Goal: Communication & Community: Answer question/provide support

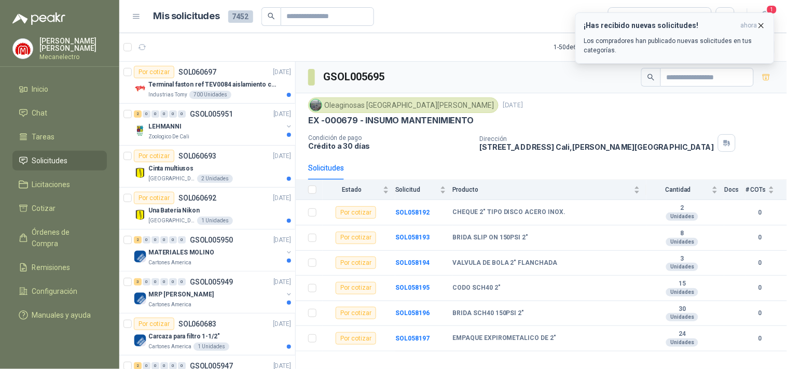
drag, startPoint x: 724, startPoint y: 43, endPoint x: 726, endPoint y: 32, distance: 11.1
click at [724, 39] on p "Los compradores han publicado nuevas solicitudes en tus categorías." at bounding box center [674, 45] width 181 height 19
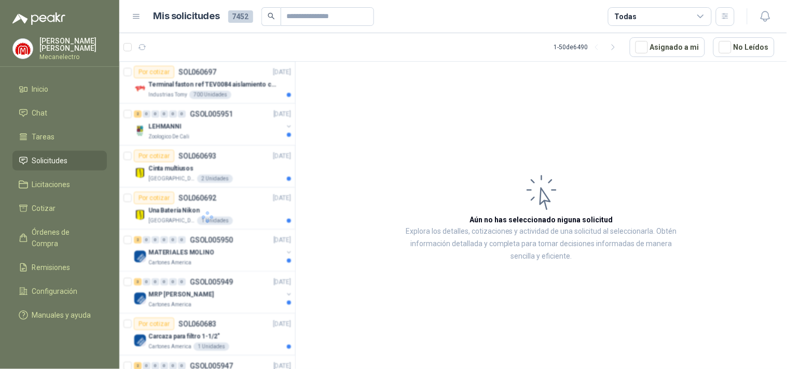
click at [672, 13] on div "Todas" at bounding box center [660, 16] width 104 height 19
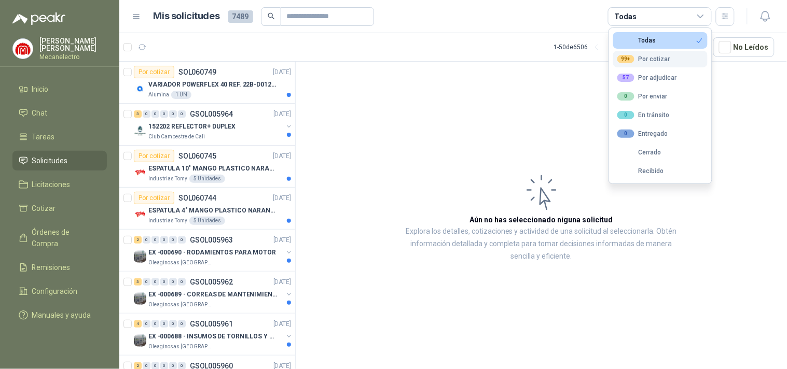
click at [635, 59] on div "99+ Por cotizar" at bounding box center [643, 59] width 53 height 8
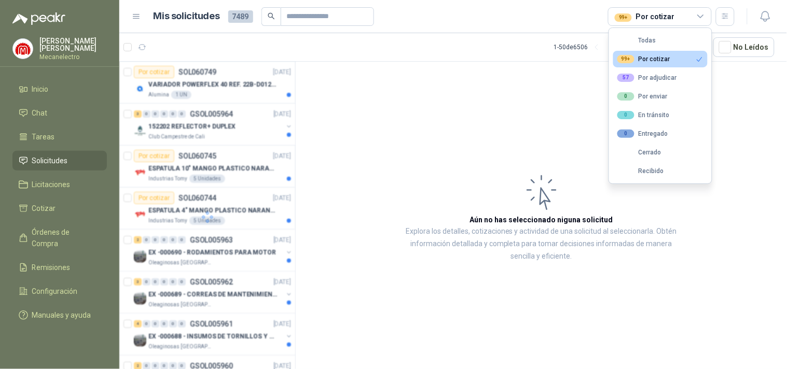
click at [722, 0] on header "Mis solicitudes 7489 99+ Por cotizar" at bounding box center [452, 16] width 667 height 33
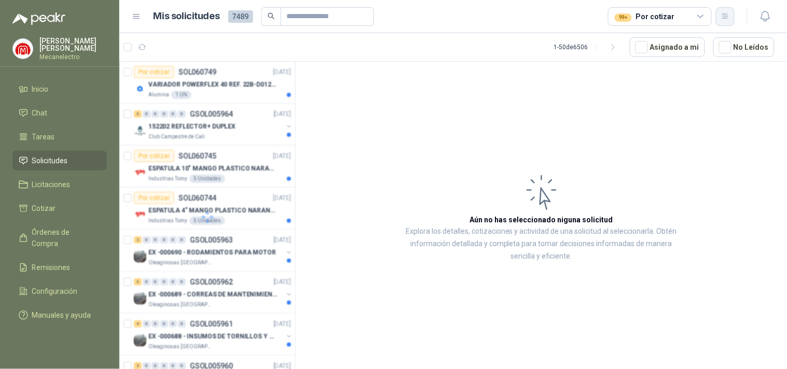
click at [730, 17] on button "button" at bounding box center [724, 16] width 19 height 19
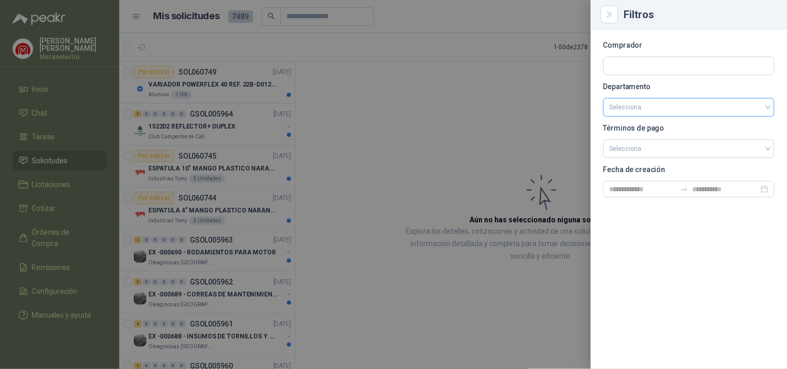
click at [678, 101] on input "search" at bounding box center [688, 108] width 159 height 18
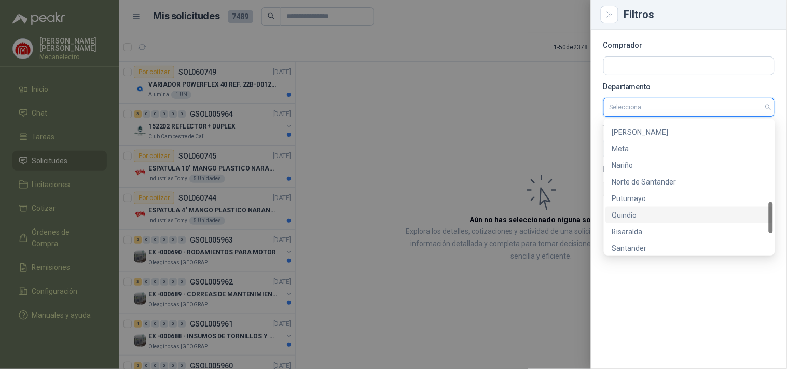
scroll to position [431, 0]
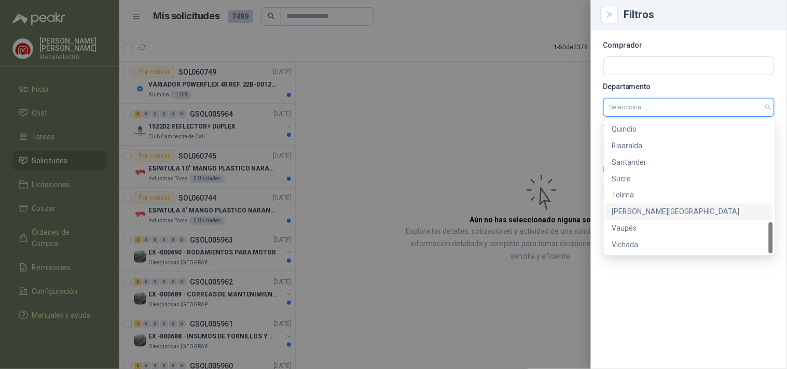
click at [652, 207] on div "[PERSON_NAME][GEOGRAPHIC_DATA]" at bounding box center [689, 211] width 155 height 11
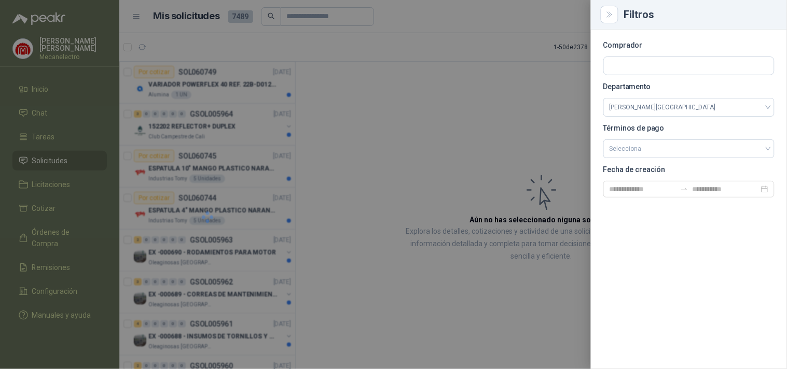
click at [462, 141] on div at bounding box center [393, 184] width 787 height 369
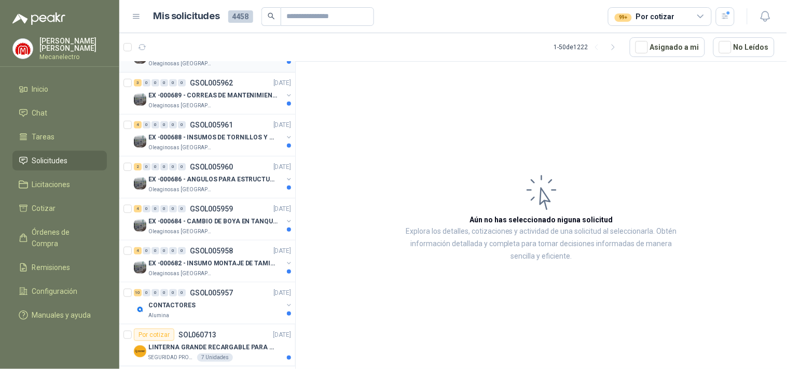
scroll to position [0, 0]
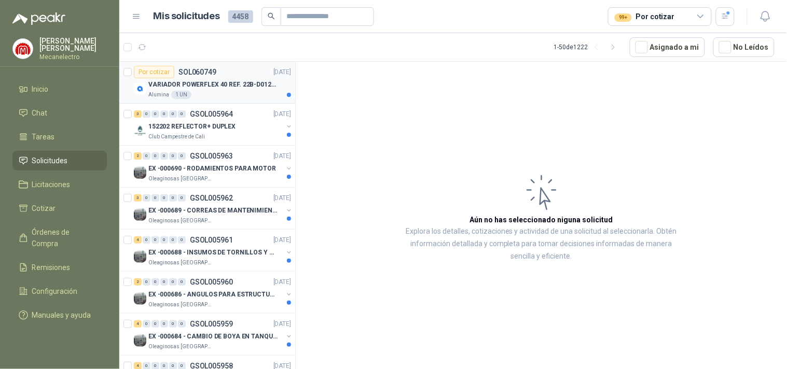
click at [224, 89] on p "VARIADOR POWERFLEX 40 REF. 22B-D012N104" at bounding box center [212, 85] width 129 height 10
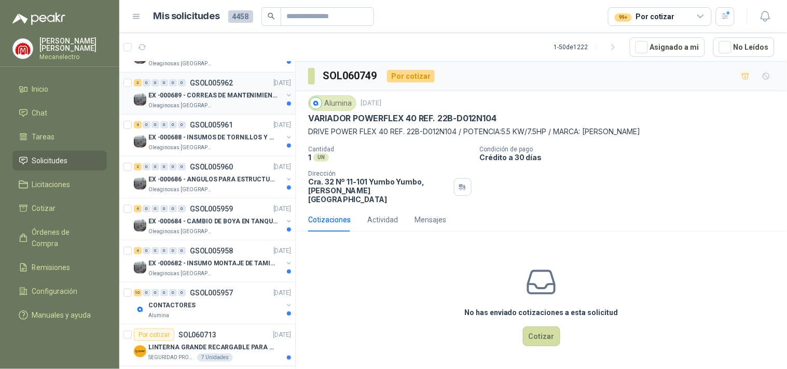
scroll to position [173, 0]
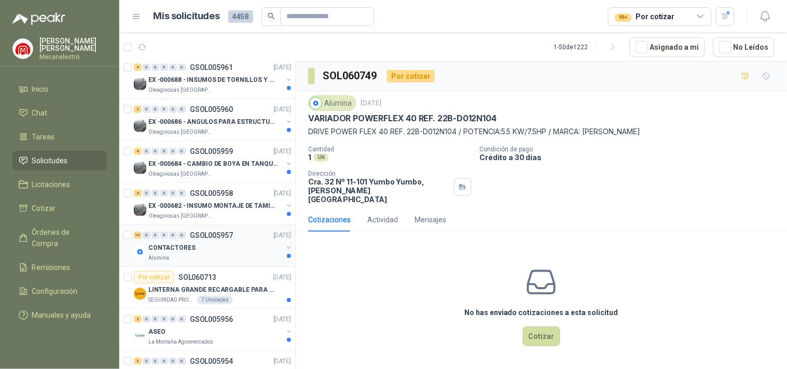
click at [229, 250] on div "CONTACTORES" at bounding box center [215, 248] width 134 height 12
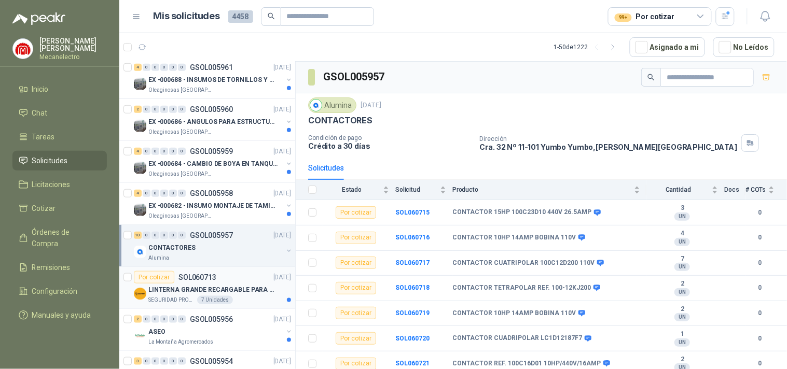
click at [220, 292] on p "LINTERNA GRANDE RECARGABLE PARA ESPACIOS ABIERTOS 100-150MTS" at bounding box center [212, 290] width 129 height 10
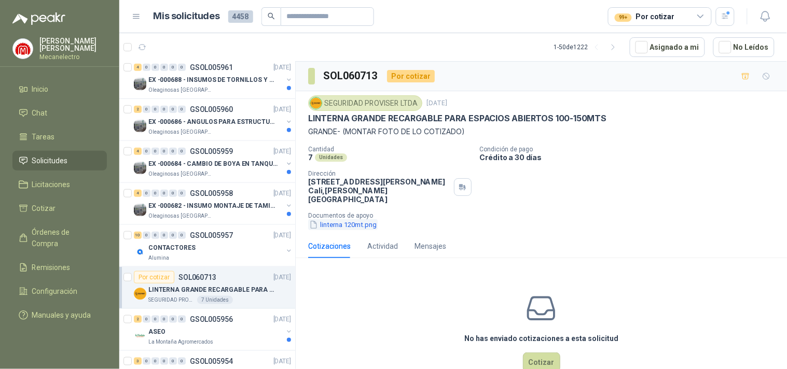
click at [343, 224] on button "linterna 120mt.png" at bounding box center [342, 224] width 69 height 11
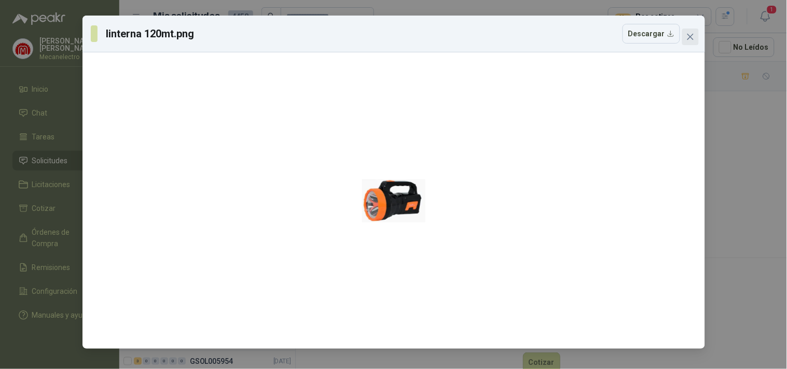
click at [689, 38] on icon "close" at bounding box center [689, 37] width 6 height 6
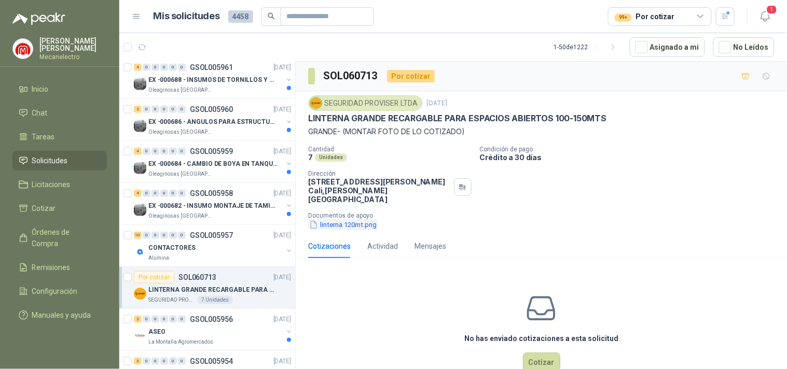
click at [363, 220] on button "linterna 120mt.png" at bounding box center [342, 224] width 69 height 11
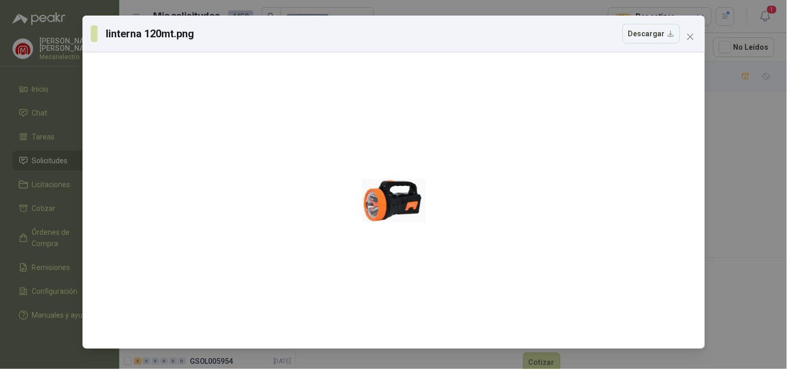
click at [733, 228] on div "linterna 120mt.png Descargar" at bounding box center [393, 184] width 787 height 369
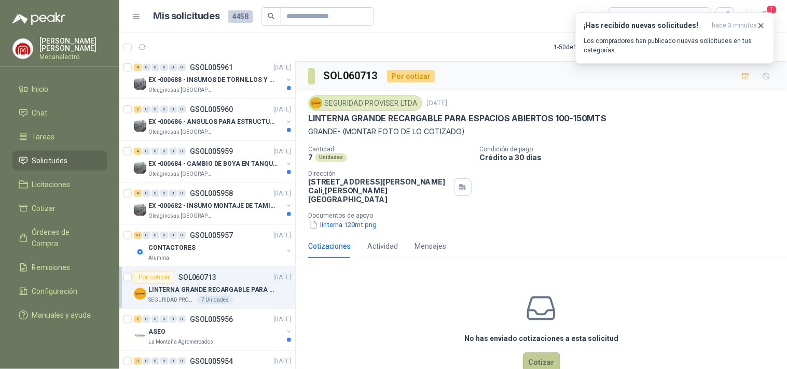
click at [546, 364] on button "Cotizar" at bounding box center [541, 363] width 37 height 20
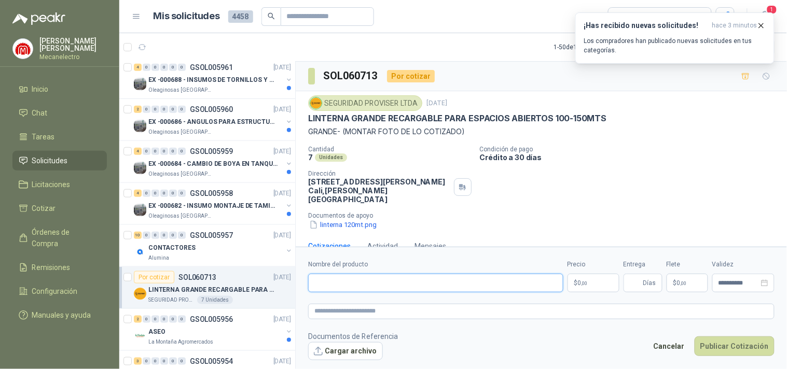
click at [434, 284] on input "Nombre del producto" at bounding box center [435, 283] width 255 height 19
type input "**********"
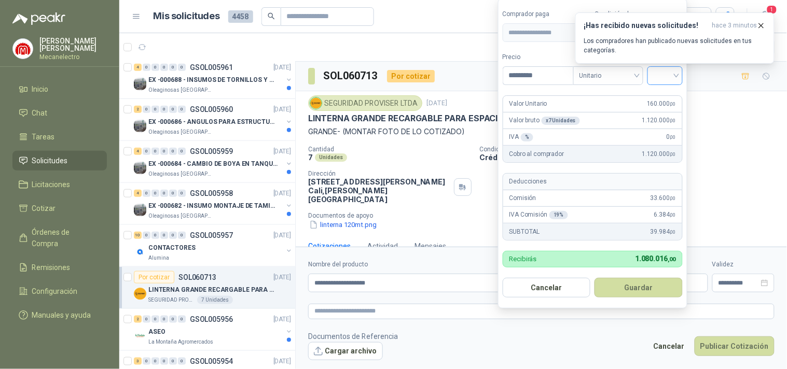
type input "*********"
click at [670, 75] on input "search" at bounding box center [664, 75] width 23 height 16
click at [667, 92] on div "19%" at bounding box center [666, 96] width 19 height 11
click at [620, 291] on button "Guardar" at bounding box center [640, 288] width 89 height 20
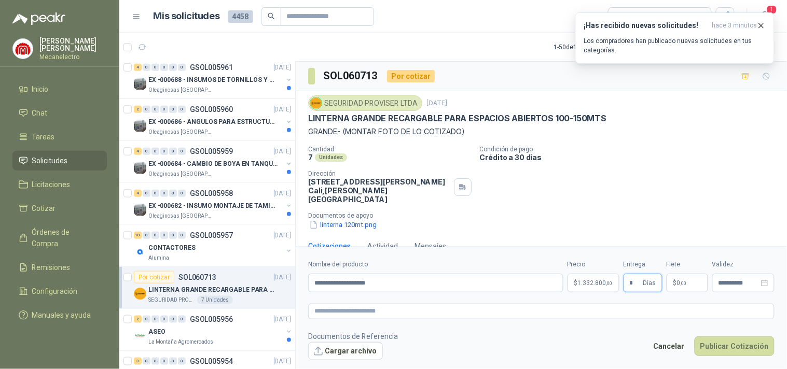
scroll to position [19, 0]
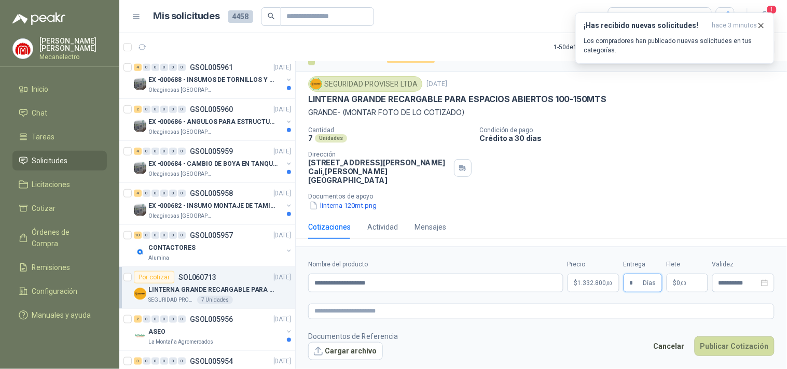
type input "*"
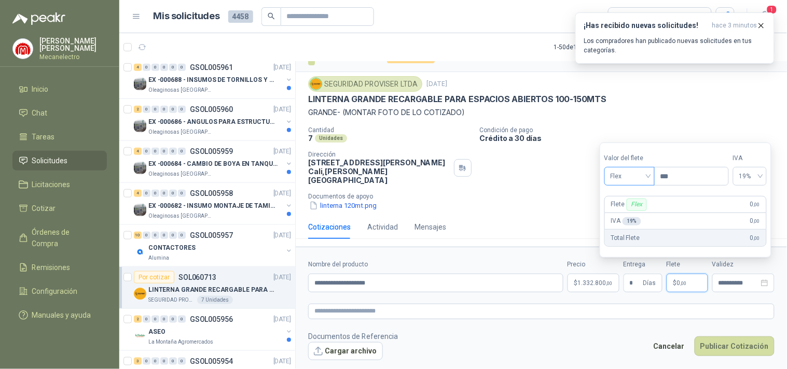
click at [647, 176] on span "Flex" at bounding box center [629, 177] width 38 height 16
click at [623, 210] on div "Incluido" at bounding box center [630, 214] width 36 height 11
click at [332, 350] on button "Cargar archivo" at bounding box center [345, 351] width 75 height 19
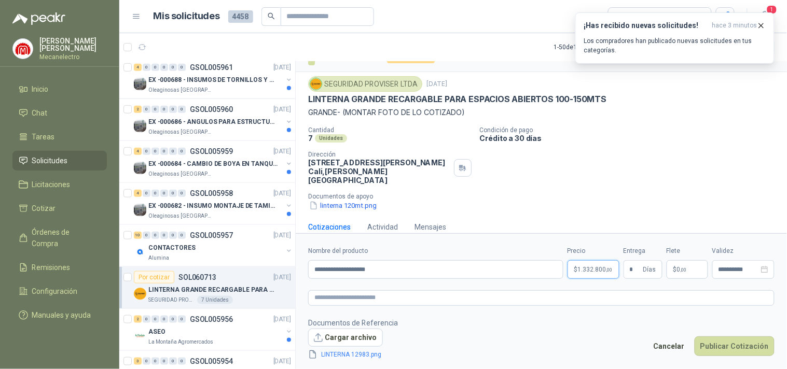
click at [593, 267] on body "[PERSON_NAME] Mecanelectro Inicio Chat Tareas Solicitudes Licitaciones Cotizar …" at bounding box center [393, 184] width 787 height 369
click at [763, 24] on icon "button" at bounding box center [760, 25] width 9 height 9
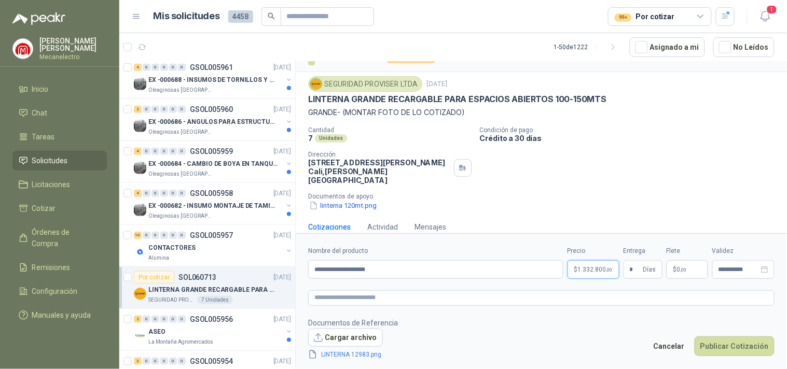
click at [600, 270] on body "[PERSON_NAME] Mecanelectro Inicio Chat Tareas Solicitudes Licitaciones Cotizar …" at bounding box center [393, 184] width 787 height 369
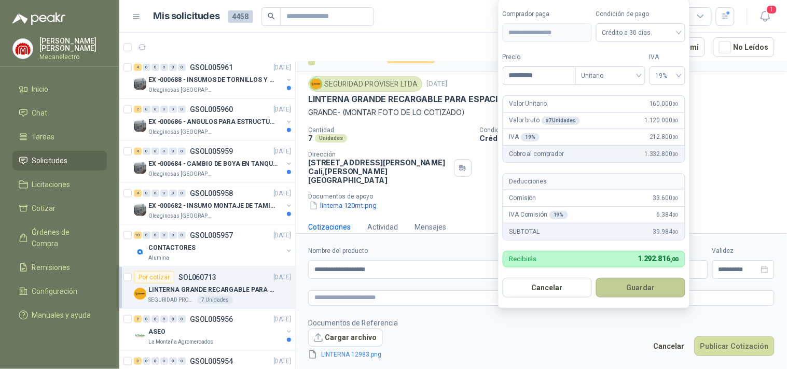
click at [640, 290] on button "Guardar" at bounding box center [640, 288] width 89 height 20
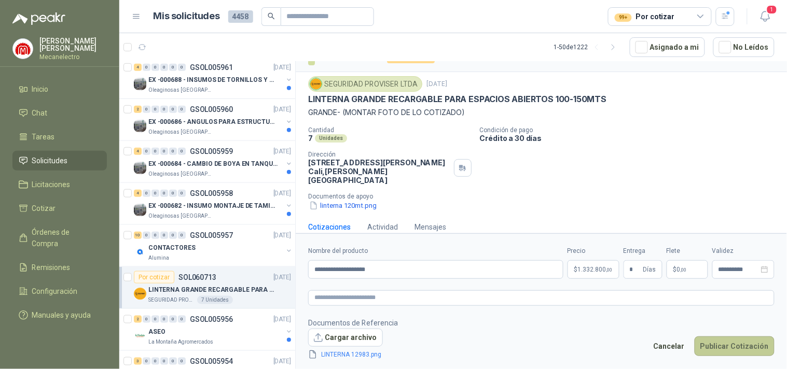
click at [708, 346] on button "Publicar Cotización" at bounding box center [734, 346] width 80 height 20
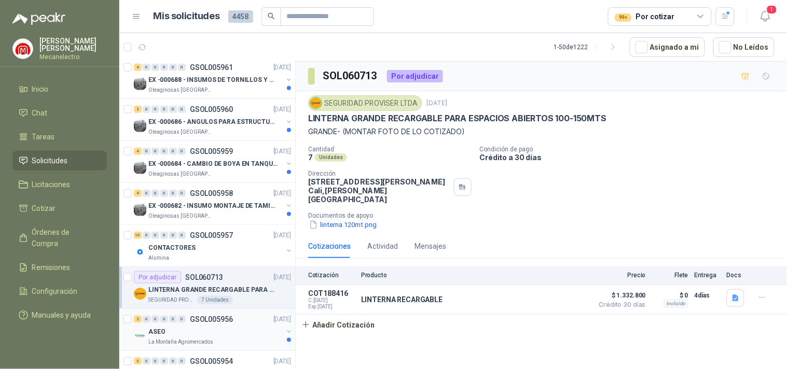
scroll to position [230, 0]
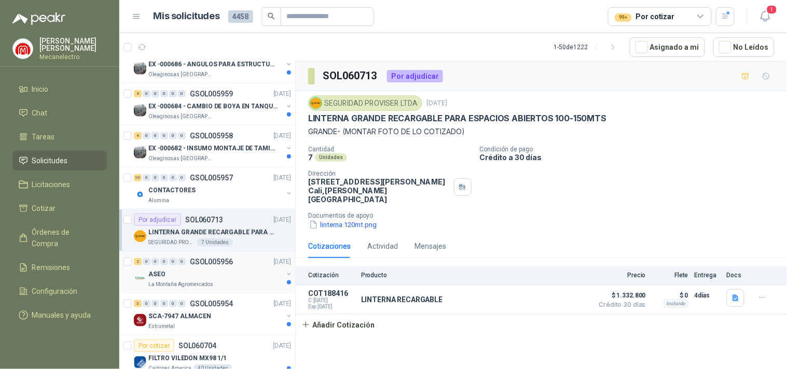
click at [187, 271] on div "ASEO" at bounding box center [215, 274] width 134 height 12
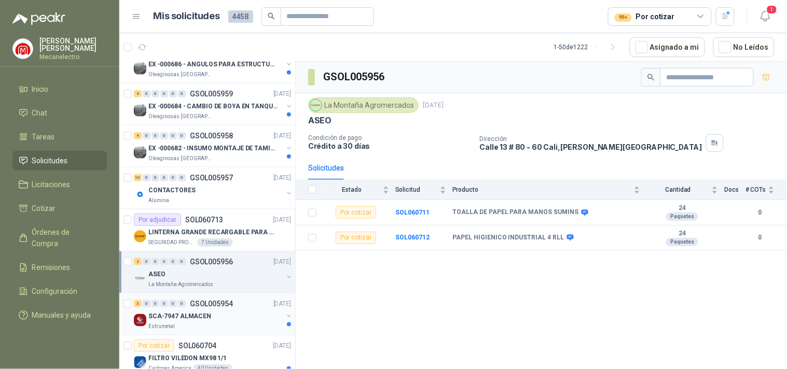
click at [226, 315] on div "SCA-7947 ALMACEN" at bounding box center [215, 316] width 134 height 12
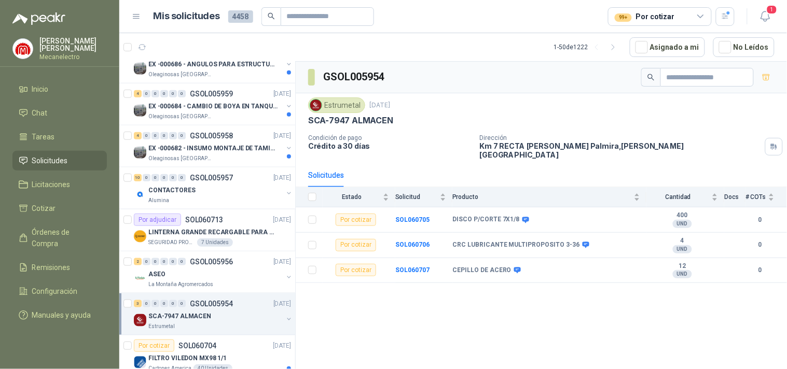
scroll to position [345, 0]
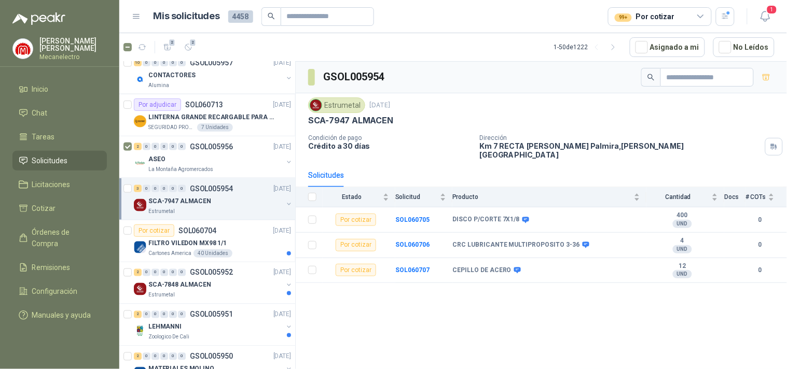
click at [122, 190] on div "3 0 0 0 0 0 GSOL005954 [DATE] SCA-7947 ALMACEN Estrumetal" at bounding box center [207, 199] width 176 height 42
click at [174, 286] on p "SCA-7848 ALMACEN" at bounding box center [179, 285] width 63 height 10
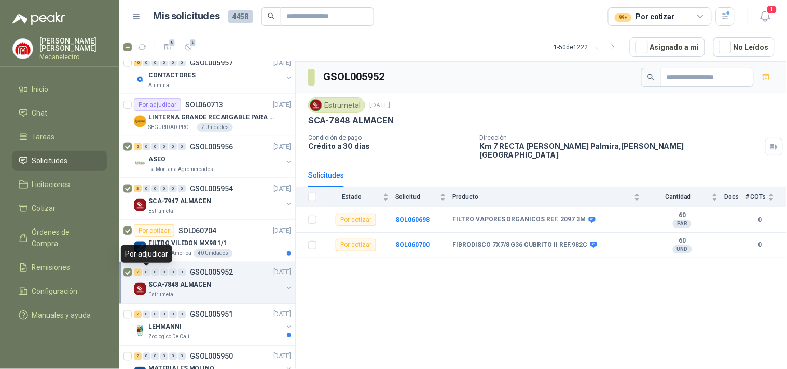
scroll to position [403, 0]
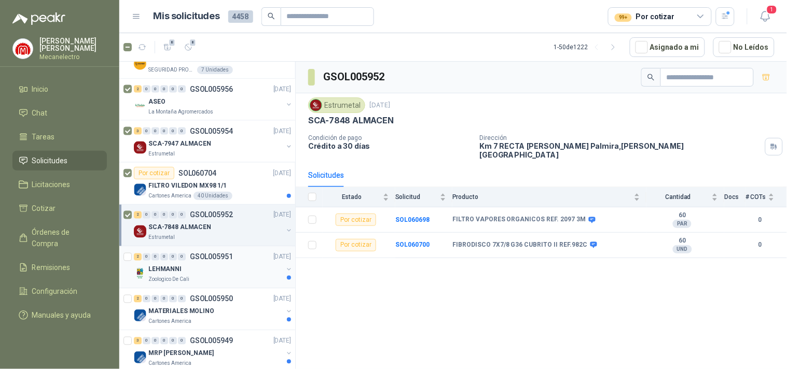
click at [198, 272] on div "LEHMANNI" at bounding box center [215, 269] width 134 height 12
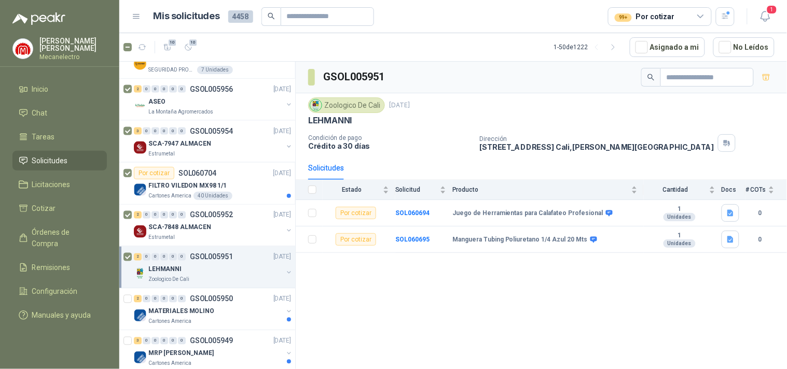
scroll to position [518, 0]
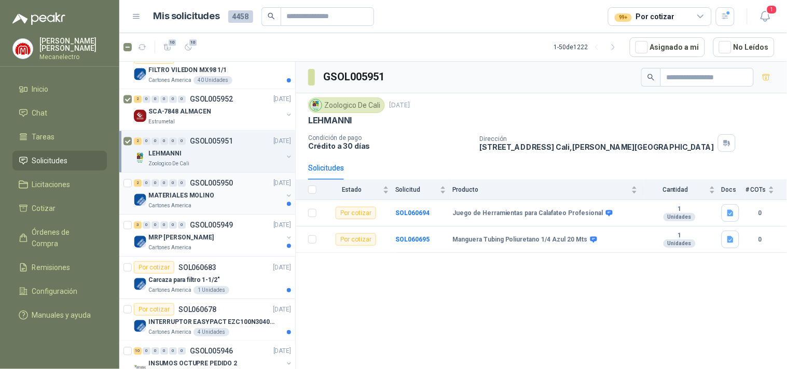
click at [218, 197] on div "MATERIALES MOLINO" at bounding box center [215, 196] width 134 height 12
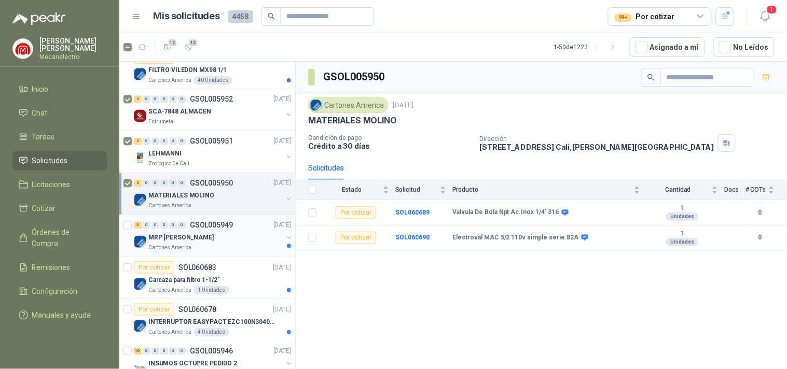
click at [194, 239] on div "MRP [PERSON_NAME]" at bounding box center [215, 238] width 134 height 12
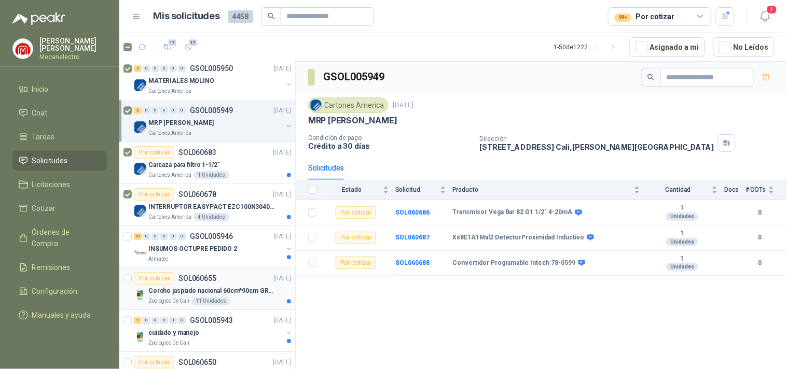
scroll to position [691, 0]
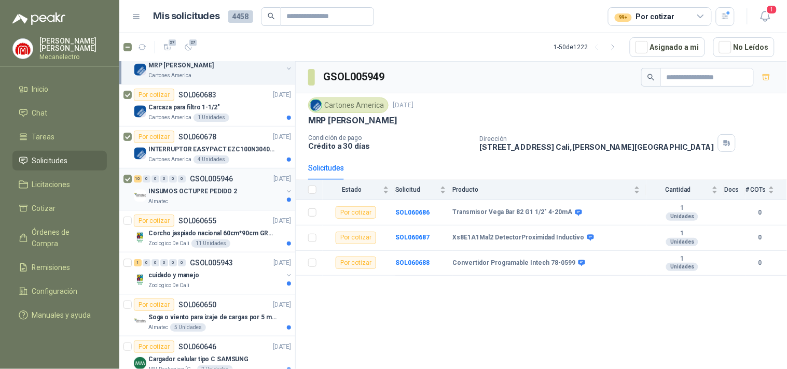
click at [184, 196] on p "INSUMOS OCTUPRE PEDIDO 2" at bounding box center [192, 192] width 89 height 10
